Goal: Transaction & Acquisition: Book appointment/travel/reservation

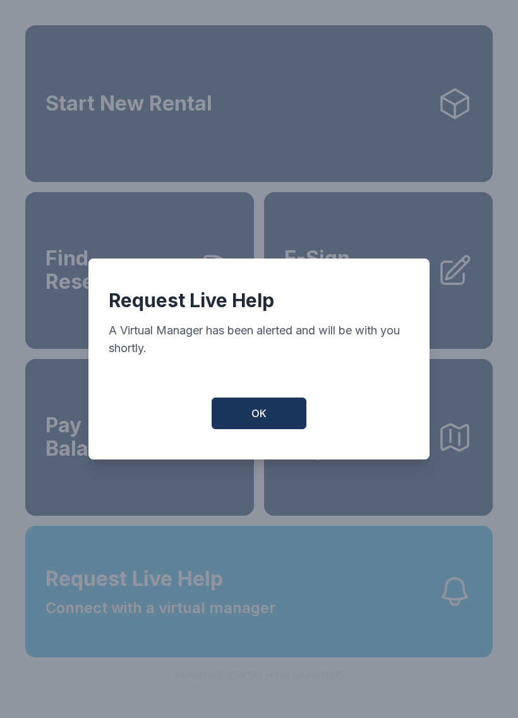
click at [279, 421] on button "OK" at bounding box center [259, 414] width 95 height 32
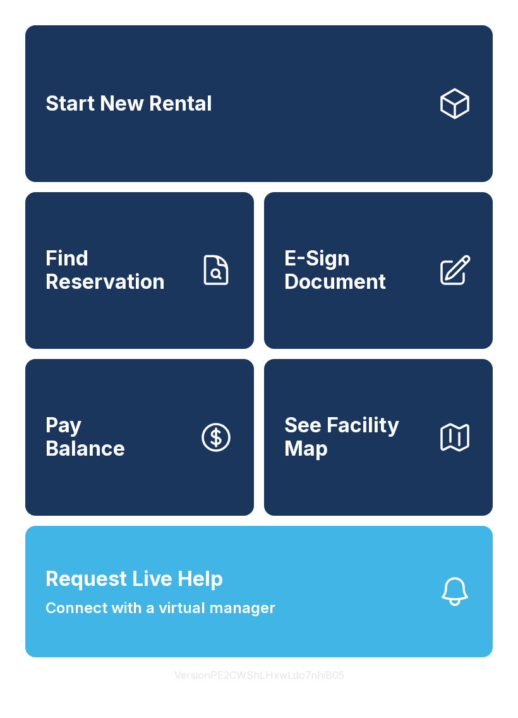
click at [375, 106] on link "Start New Rental" at bounding box center [259, 103] width 468 height 157
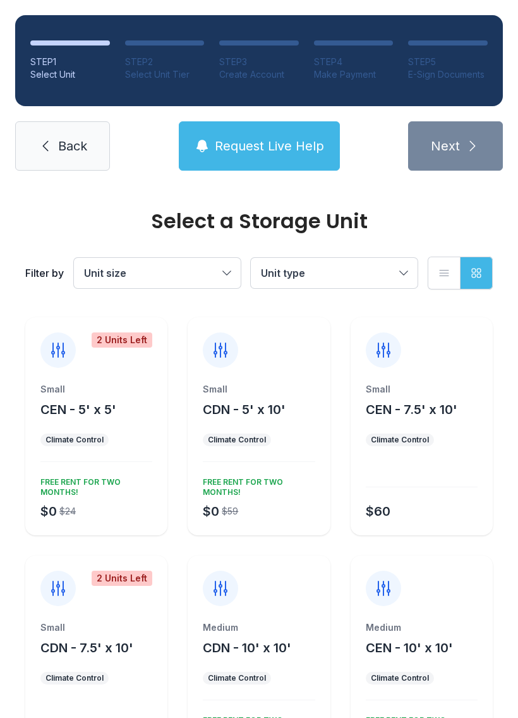
click at [233, 286] on button "Unit size" at bounding box center [157, 273] width 167 height 30
click at [240, 269] on button "Unit size" at bounding box center [157, 273] width 167 height 30
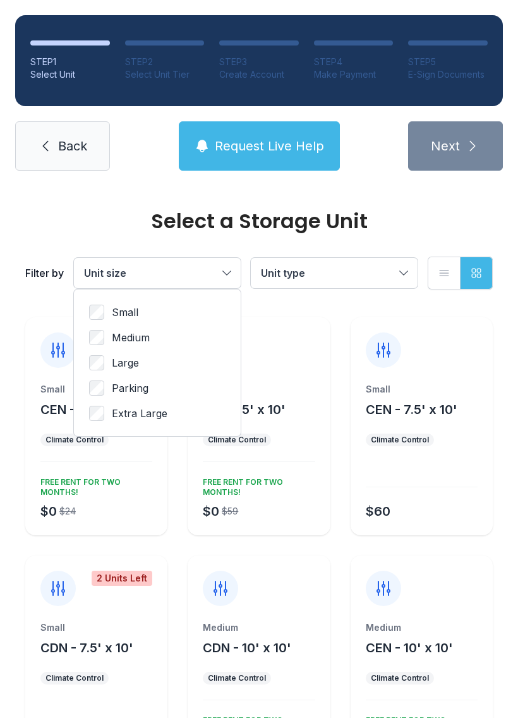
click at [113, 334] on span "Medium" at bounding box center [131, 337] width 38 height 15
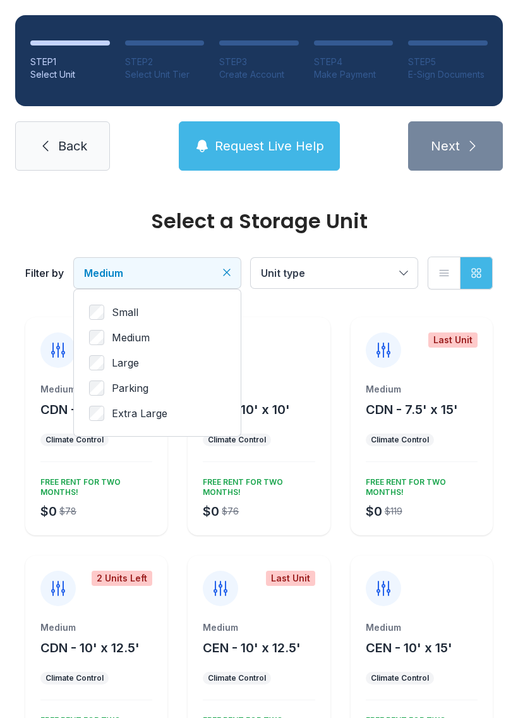
click at [405, 272] on button "Unit type" at bounding box center [334, 273] width 167 height 30
click at [128, 589] on div "2 Units Left" at bounding box center [96, 581] width 142 height 51
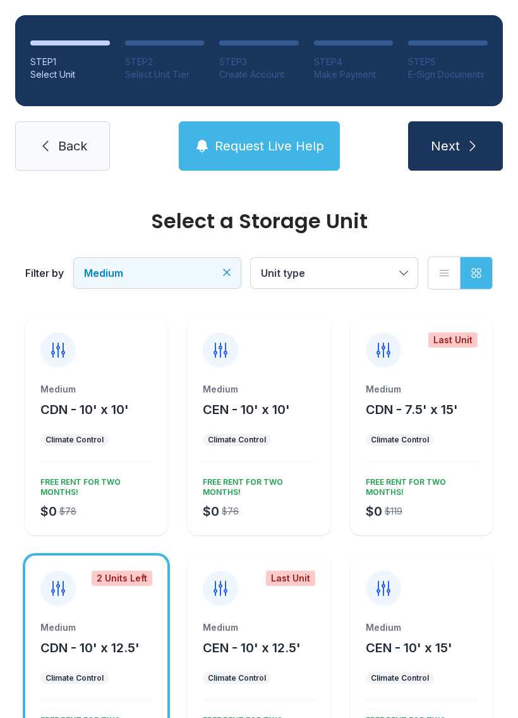
click at [121, 671] on div "Medium CDN - 10' x 12.5' Climate Control $0 $129 FREE RENT FOR TWO MONTHS!" at bounding box center [96, 697] width 142 height 152
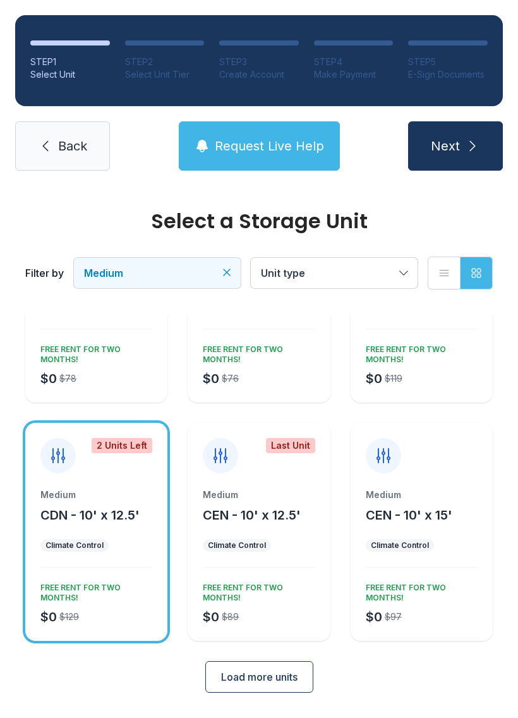
scroll to position [130, 0]
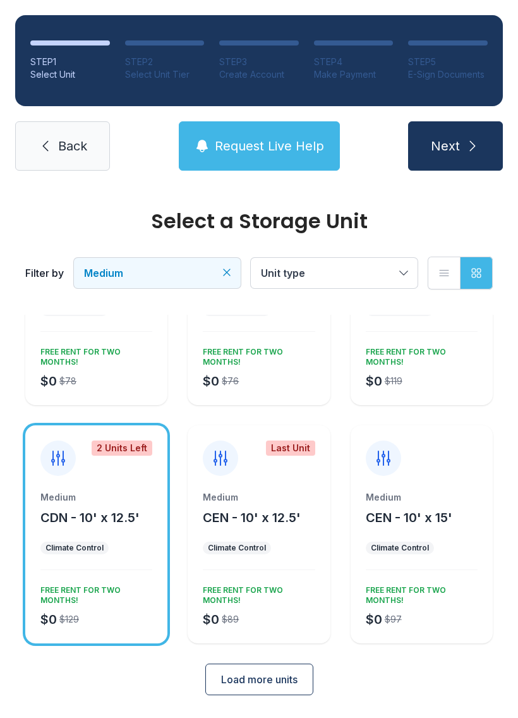
click at [466, 137] on button "Next" at bounding box center [455, 145] width 95 height 49
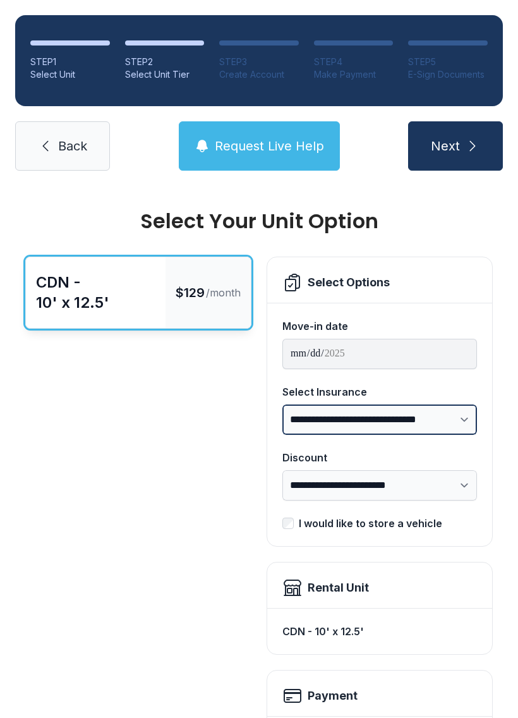
click at [471, 413] on select "**********" at bounding box center [380, 420] width 195 height 30
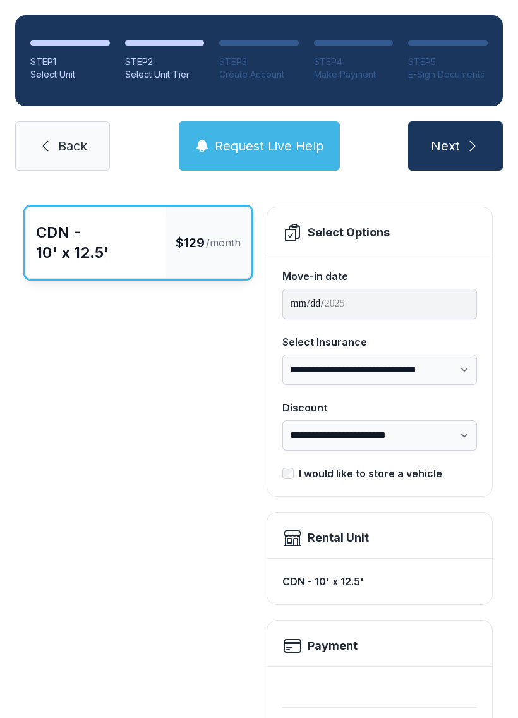
scroll to position [51, 0]
click at [401, 273] on div "Move-in date" at bounding box center [380, 275] width 195 height 15
click at [344, 281] on div "Move-in date" at bounding box center [380, 275] width 195 height 15
click at [350, 276] on div "Move-in date" at bounding box center [380, 275] width 195 height 15
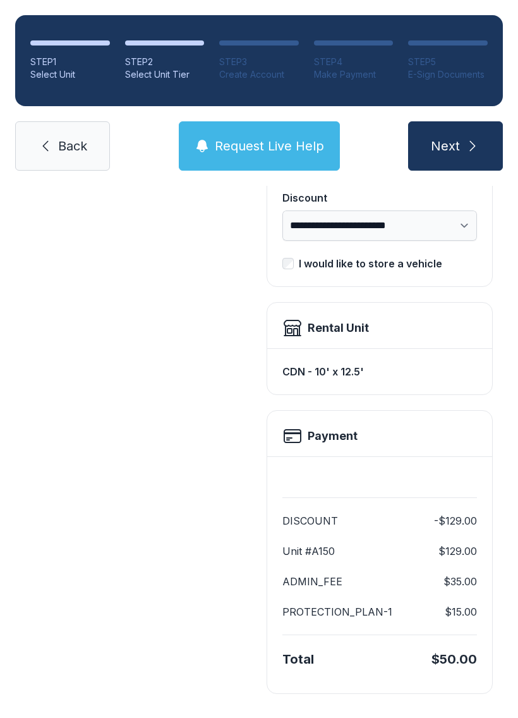
scroll to position [259, 0]
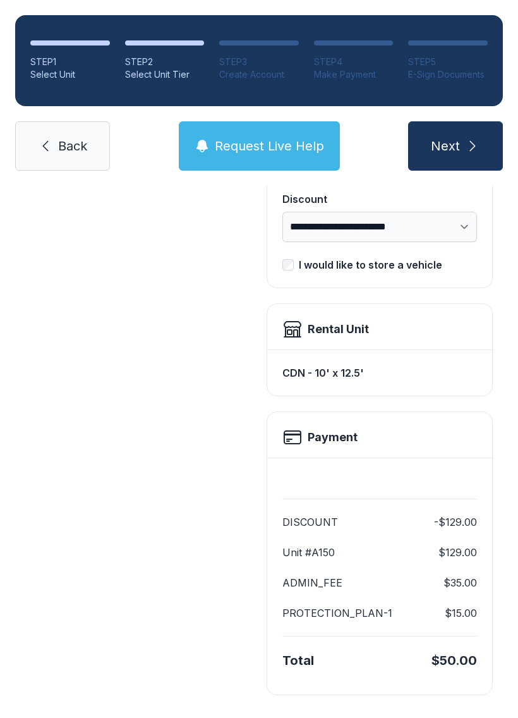
click at [60, 135] on link "Back" at bounding box center [62, 145] width 95 height 49
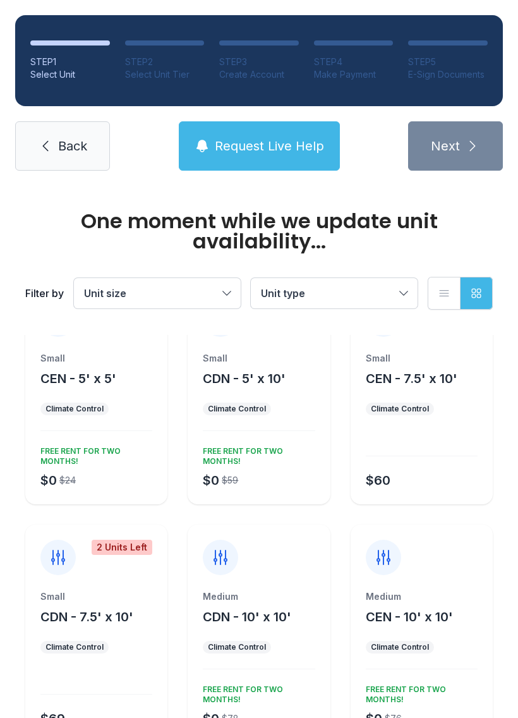
scroll to position [49, 0]
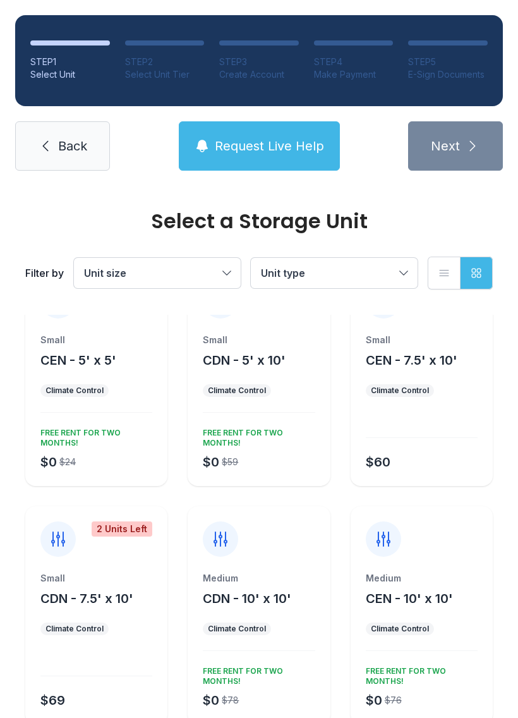
click at [231, 276] on button "Unit size" at bounding box center [157, 273] width 167 height 30
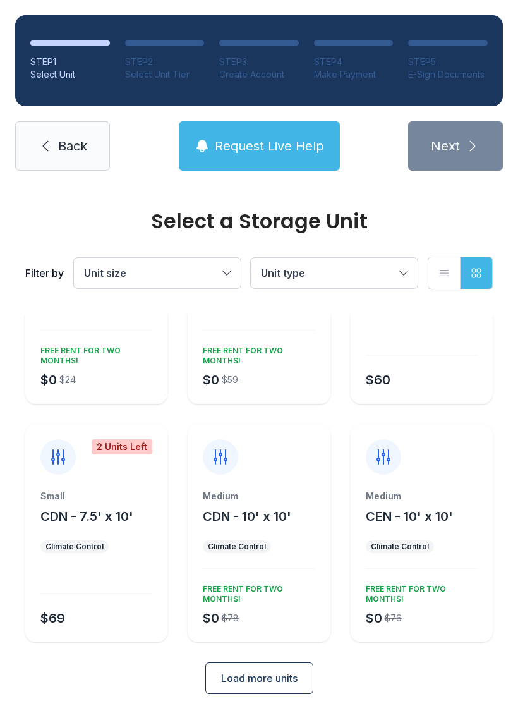
scroll to position [130, 0]
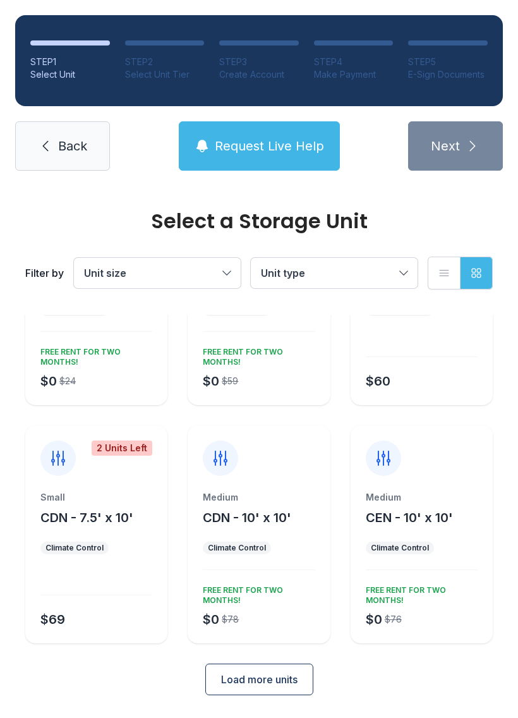
click at [272, 673] on span "Load more units" at bounding box center [259, 679] width 76 height 15
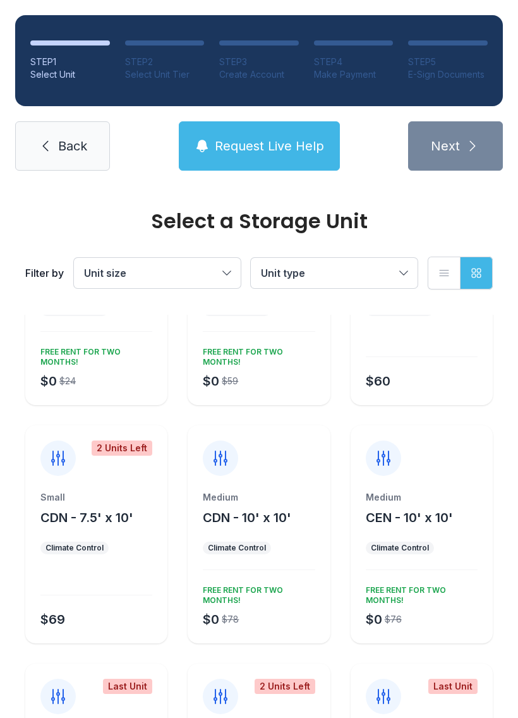
click at [238, 269] on button "Unit size" at bounding box center [157, 273] width 167 height 30
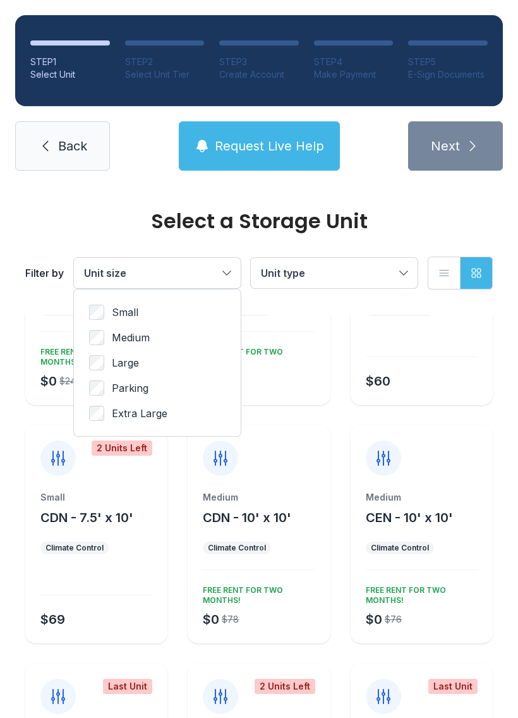
click at [119, 359] on span "Large" at bounding box center [125, 362] width 27 height 15
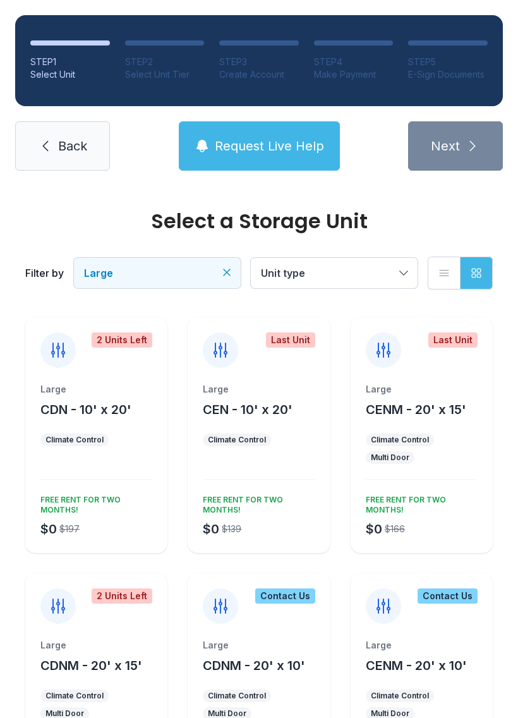
scroll to position [0, 0]
click at [218, 264] on button "Large" at bounding box center [157, 273] width 167 height 30
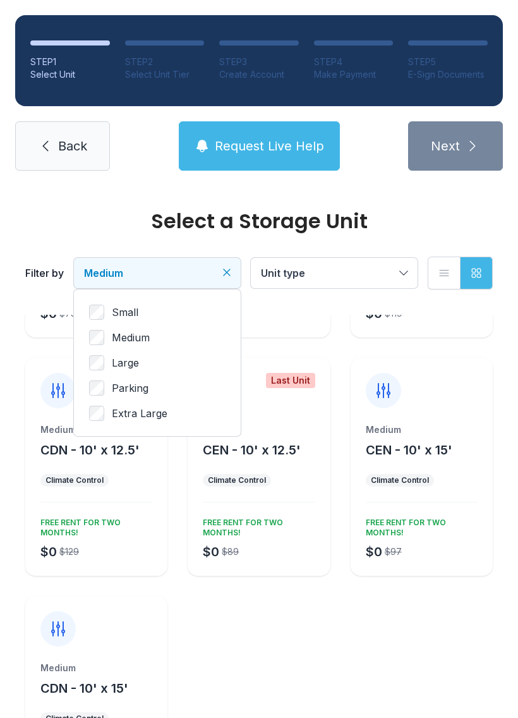
scroll to position [201, 0]
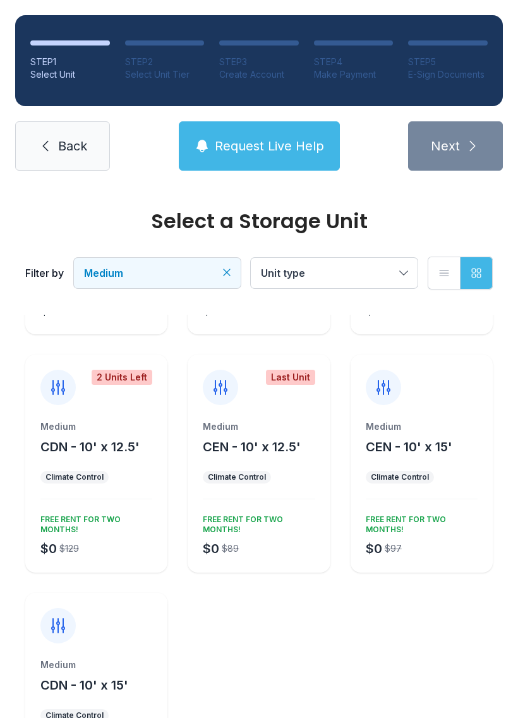
click at [441, 523] on div "FREE RENT FOR TWO MONTHS!" at bounding box center [419, 521] width 117 height 25
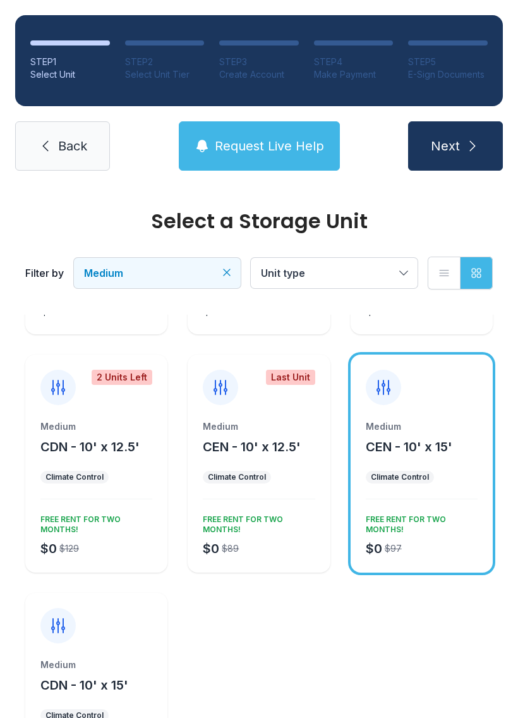
click at [447, 403] on div at bounding box center [422, 380] width 142 height 51
click at [470, 142] on icon "submit" at bounding box center [472, 145] width 15 height 15
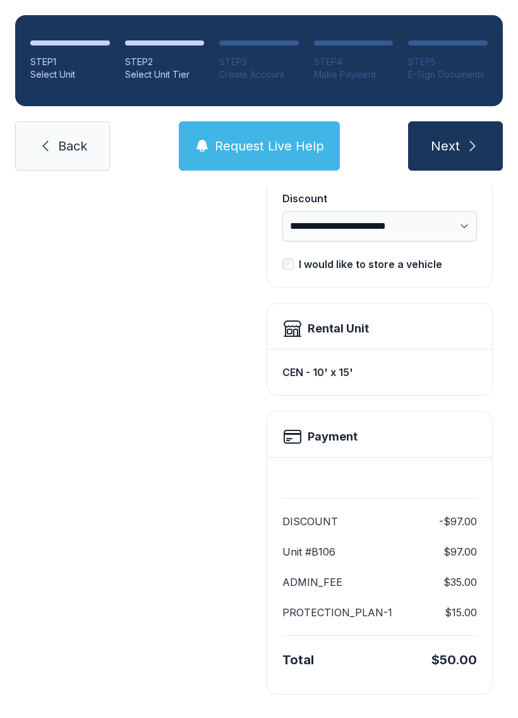
scroll to position [259, 0]
click at [362, 439] on div "Payment" at bounding box center [380, 437] width 195 height 20
click at [461, 149] on button "Next" at bounding box center [455, 145] width 95 height 49
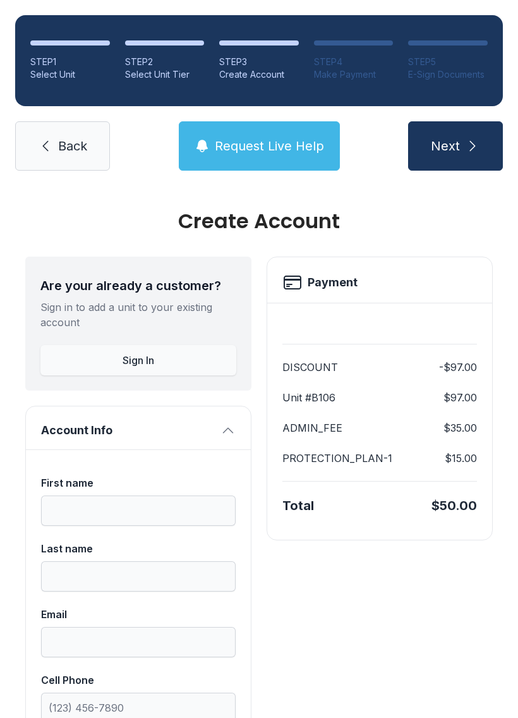
click at [66, 141] on span "Back" at bounding box center [72, 146] width 29 height 18
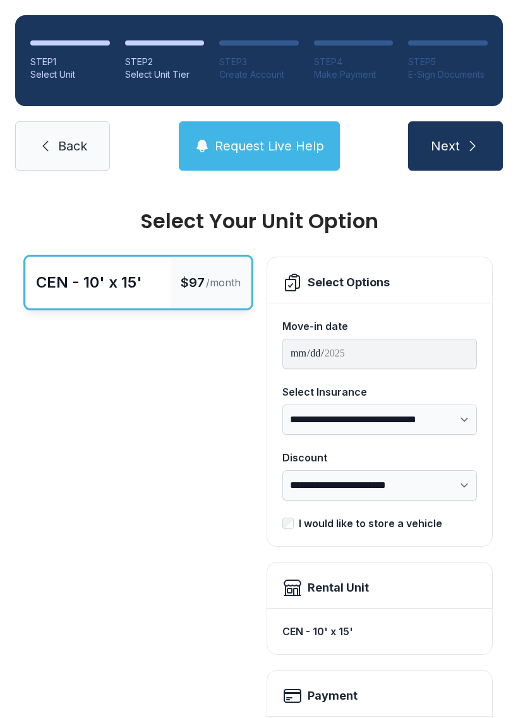
click at [64, 140] on span "Back" at bounding box center [72, 146] width 29 height 18
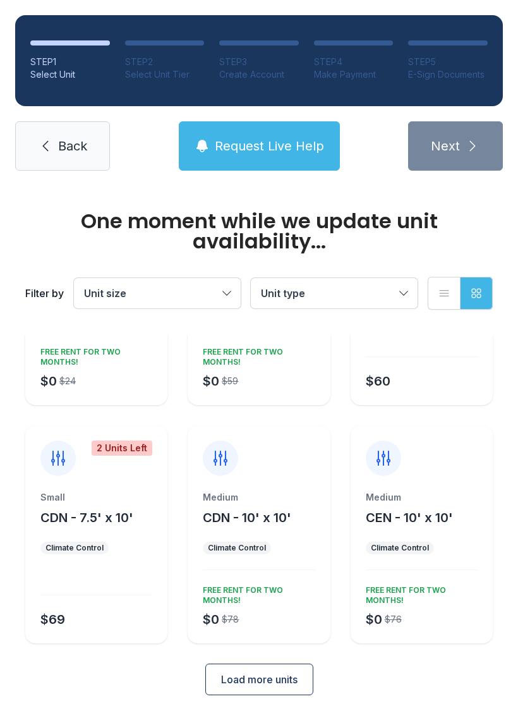
scroll to position [130, 0]
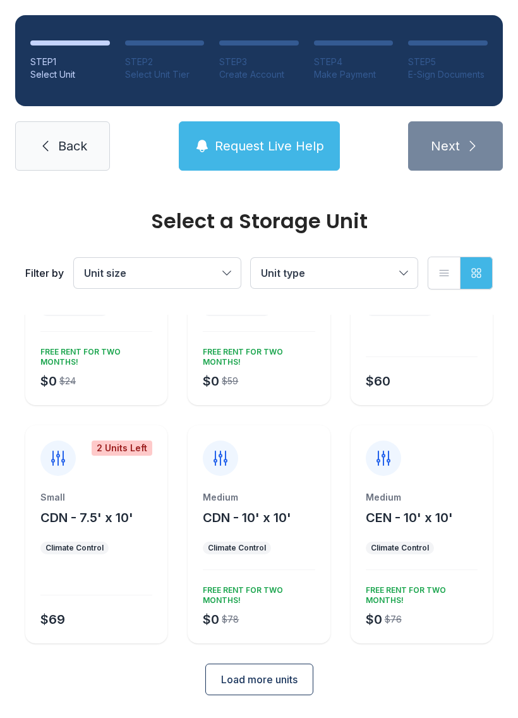
click at [208, 271] on span "Unit size" at bounding box center [151, 272] width 134 height 15
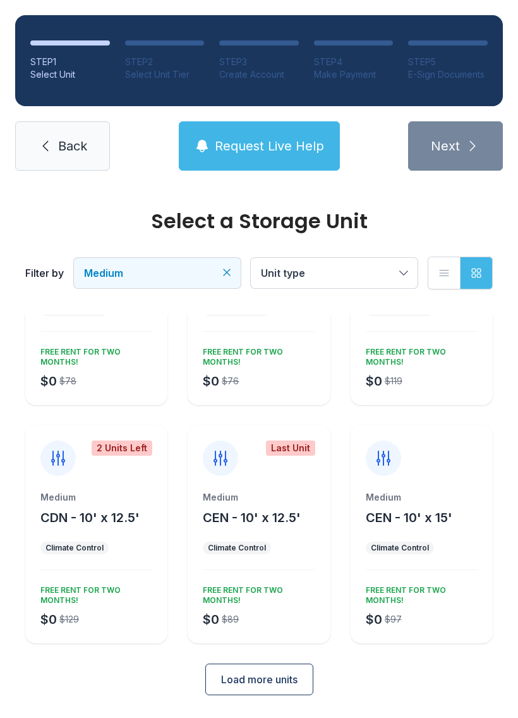
click at [280, 542] on ul "Climate Control" at bounding box center [259, 548] width 112 height 13
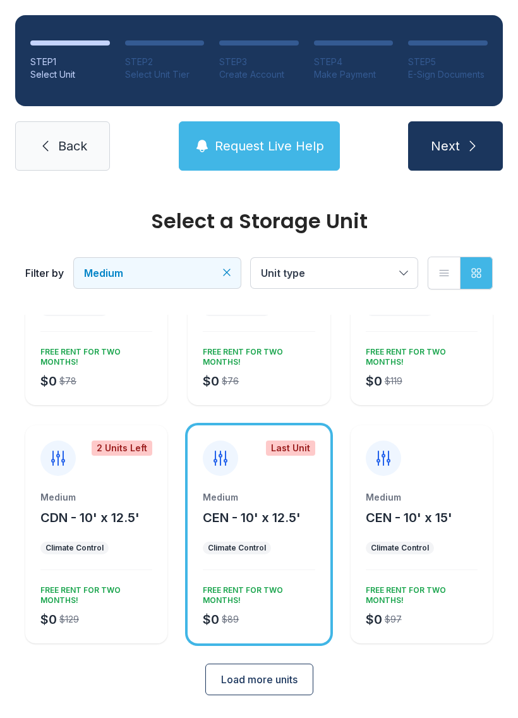
click at [277, 476] on div "Last Unit Medium CEN - 10' x 12.5' Climate Control $0 $89 FREE RENT FOR TWO MON…" at bounding box center [259, 534] width 142 height 218
click at [258, 594] on div "FREE RENT FOR TWO MONTHS!" at bounding box center [256, 592] width 117 height 25
click at [231, 447] on div at bounding box center [220, 458] width 35 height 35
click at [450, 140] on span "Next" at bounding box center [445, 146] width 29 height 18
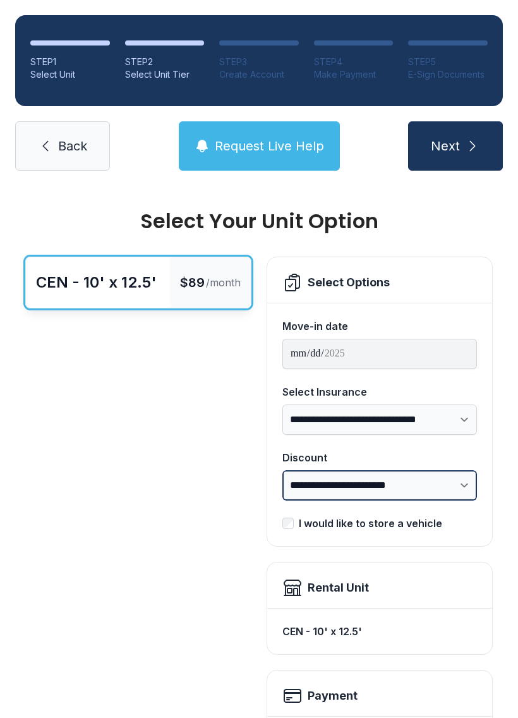
click at [457, 483] on select "**********" at bounding box center [380, 485] width 195 height 30
click at [468, 494] on select "**********" at bounding box center [380, 485] width 195 height 30
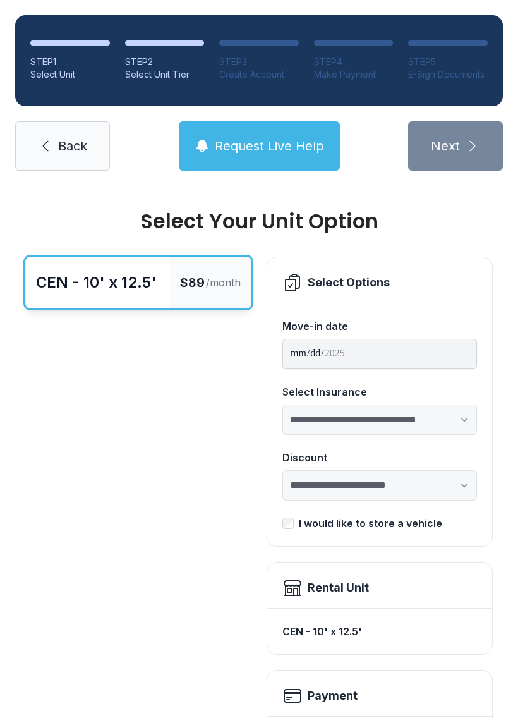
select select "****"
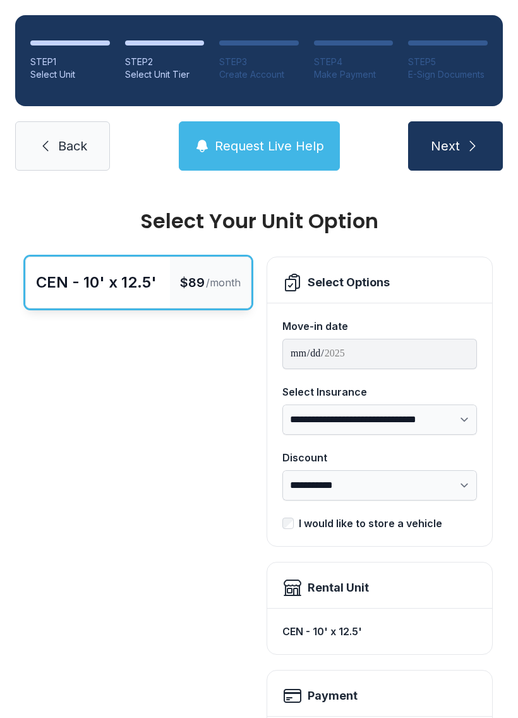
click at [463, 144] on button "Next" at bounding box center [455, 145] width 95 height 49
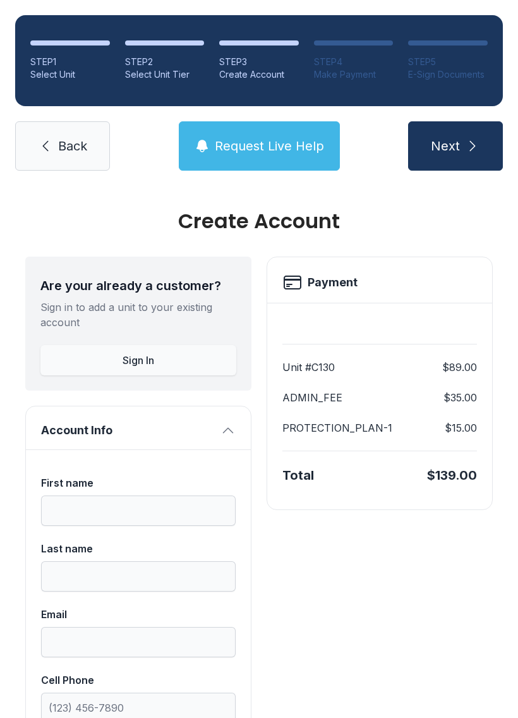
click at [306, 146] on span "Request Live Help" at bounding box center [269, 146] width 109 height 18
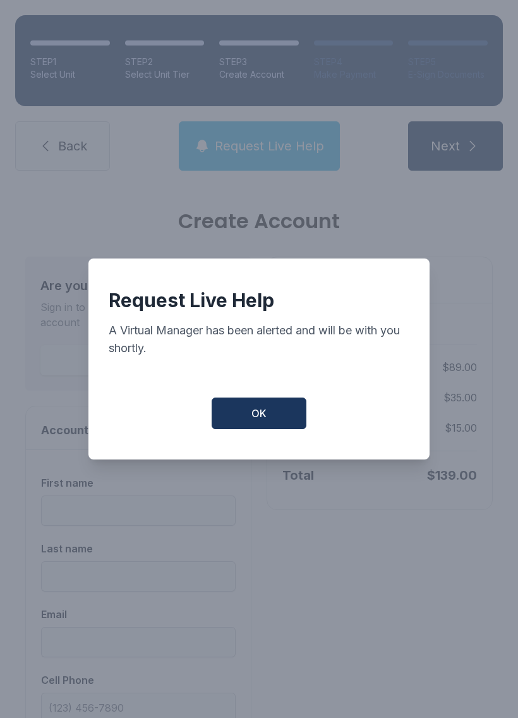
click at [290, 427] on button "OK" at bounding box center [259, 414] width 95 height 32
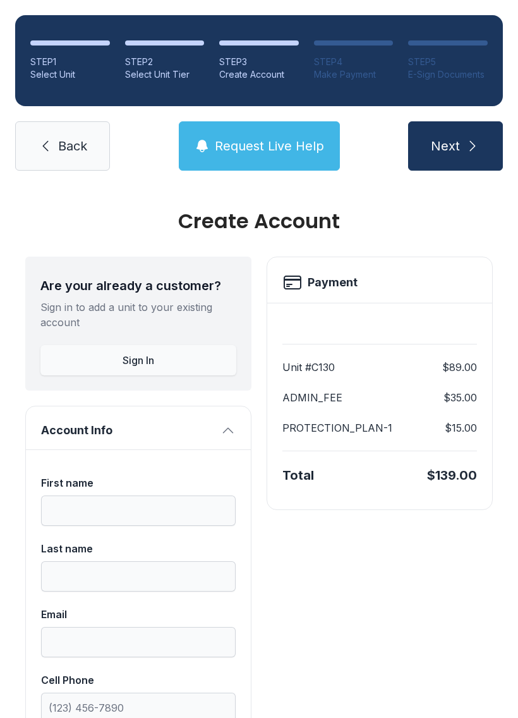
click at [60, 145] on span "Back" at bounding box center [72, 146] width 29 height 18
select select "****"
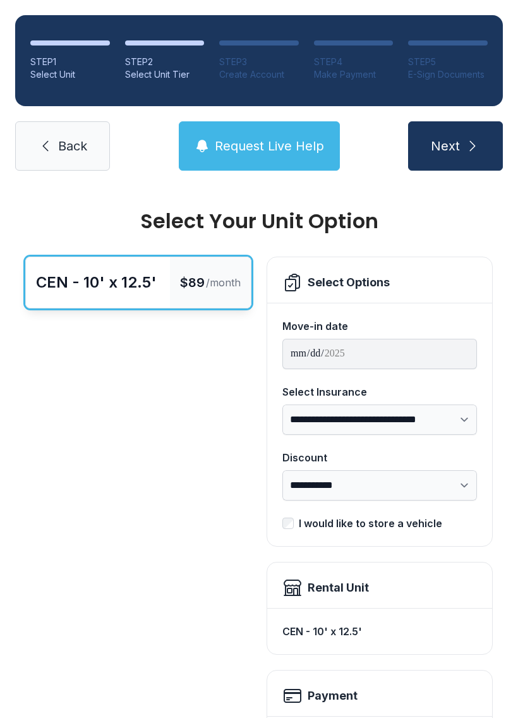
click at [70, 157] on link "Back" at bounding box center [62, 145] width 95 height 49
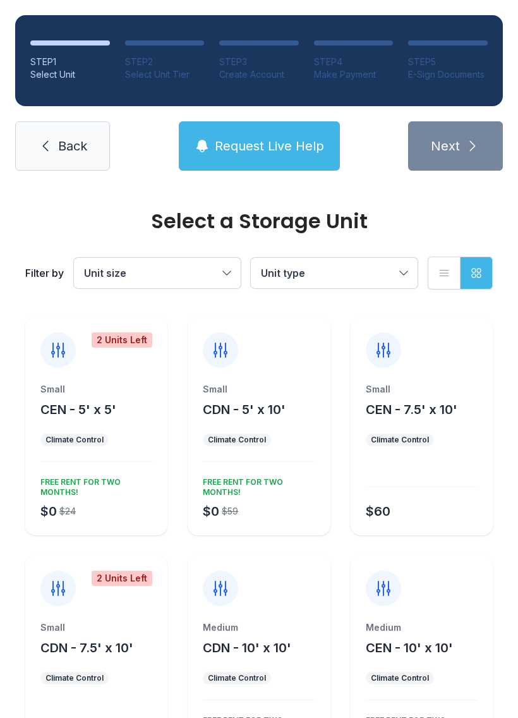
click at [215, 271] on span "Unit size" at bounding box center [151, 272] width 134 height 15
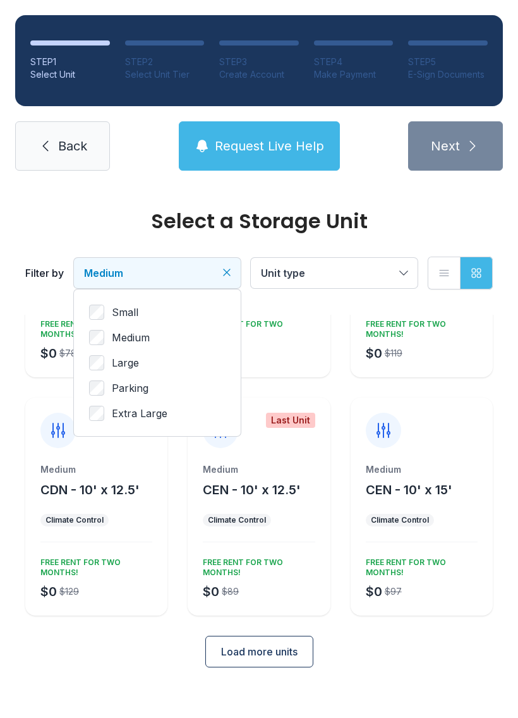
scroll to position [130, 0]
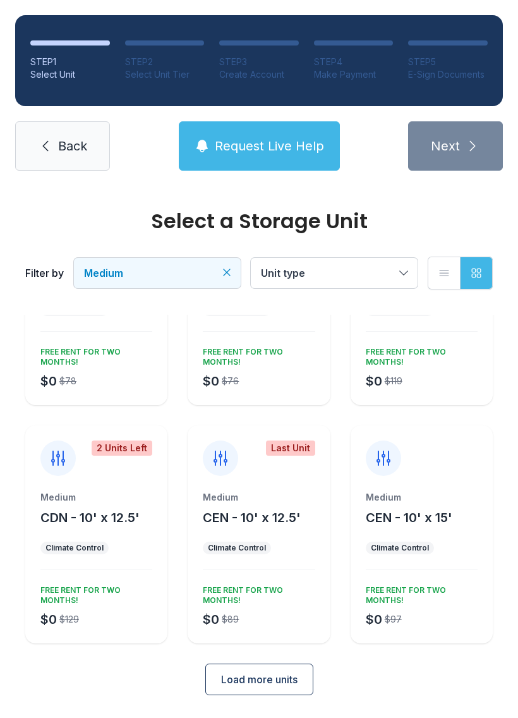
click at [439, 516] on span "CEN - 10' x 15'" at bounding box center [409, 517] width 87 height 15
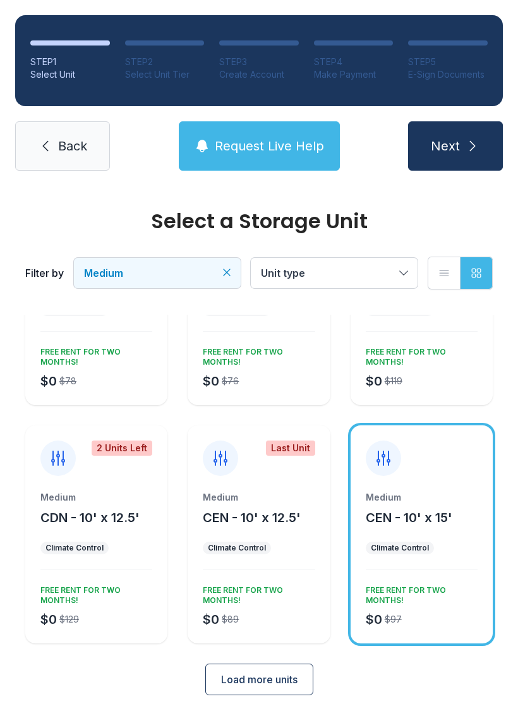
click at [127, 509] on button "CDN - 10' x 12.5'" at bounding box center [89, 518] width 99 height 18
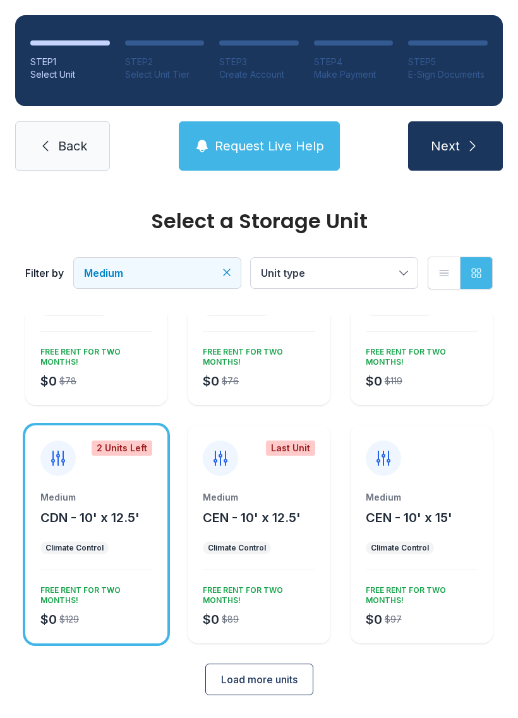
click at [277, 553] on ul "Climate Control" at bounding box center [259, 548] width 112 height 13
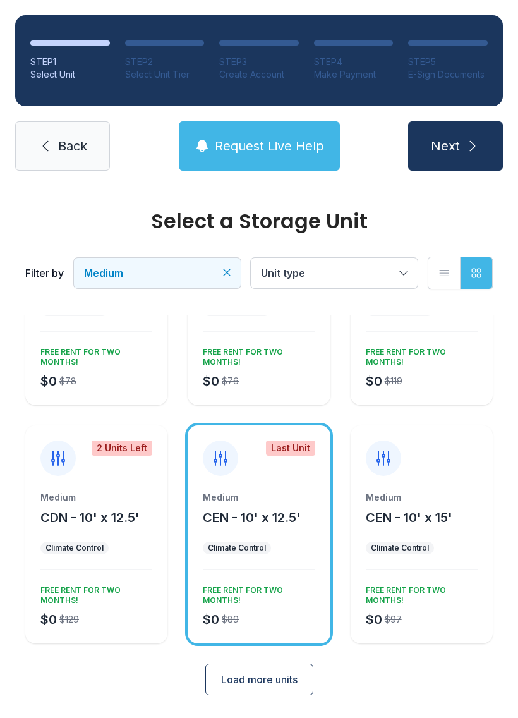
click at [262, 570] on div "Medium CEN - 10' x 12.5' Climate Control $0 $89 FREE RENT FOR TWO MONTHS!" at bounding box center [259, 567] width 142 height 152
click at [435, 147] on span "Next" at bounding box center [445, 146] width 29 height 18
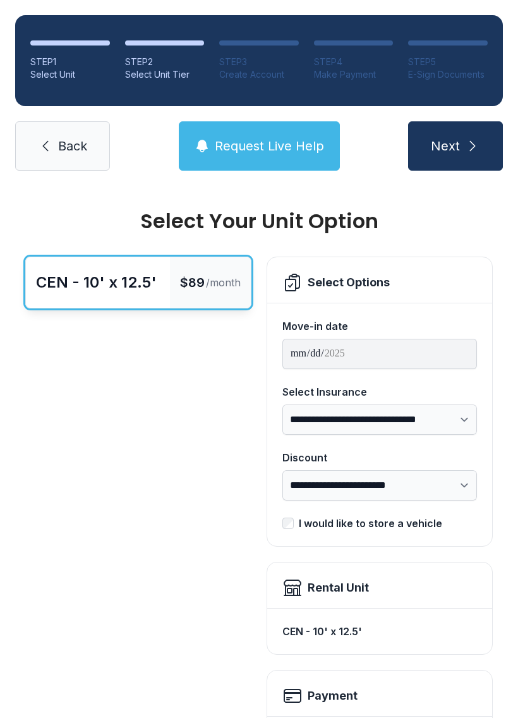
click at [466, 145] on icon "submit" at bounding box center [472, 145] width 15 height 15
